Goal: Use online tool/utility: Utilize a website feature to perform a specific function

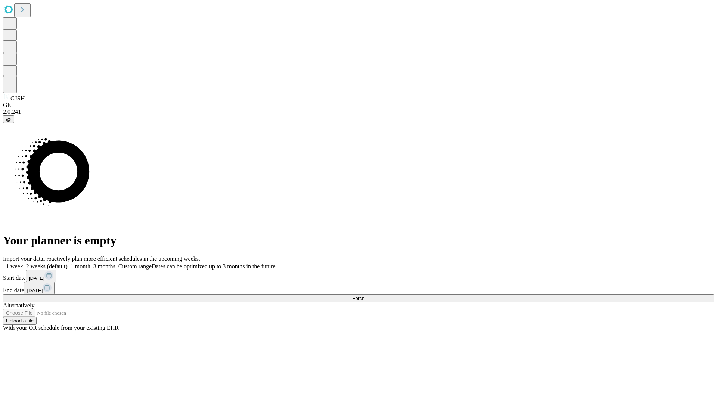
click at [364, 296] on span "Fetch" at bounding box center [358, 299] width 12 height 6
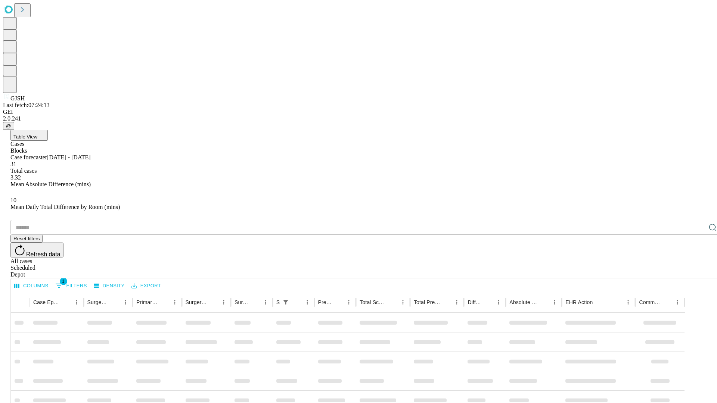
click at [37, 134] on span "Table View" at bounding box center [25, 137] width 24 height 6
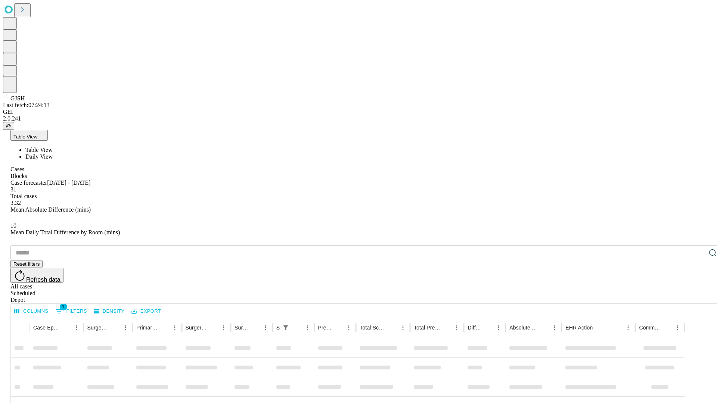
click at [53, 153] on span "Daily View" at bounding box center [38, 156] width 27 height 6
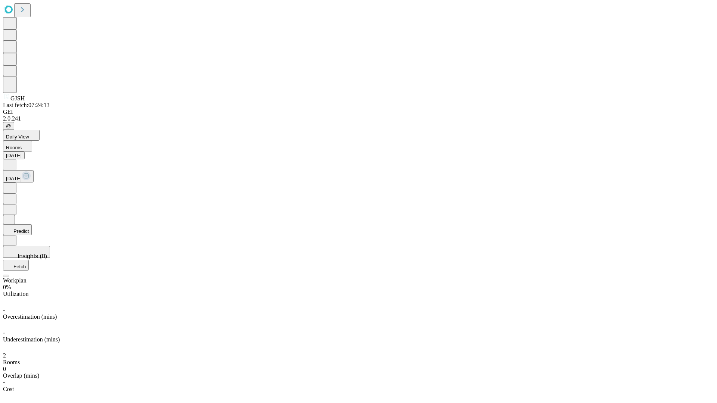
click at [32, 224] on button "Predict" at bounding box center [17, 229] width 29 height 11
